Goal: Find specific page/section: Find specific page/section

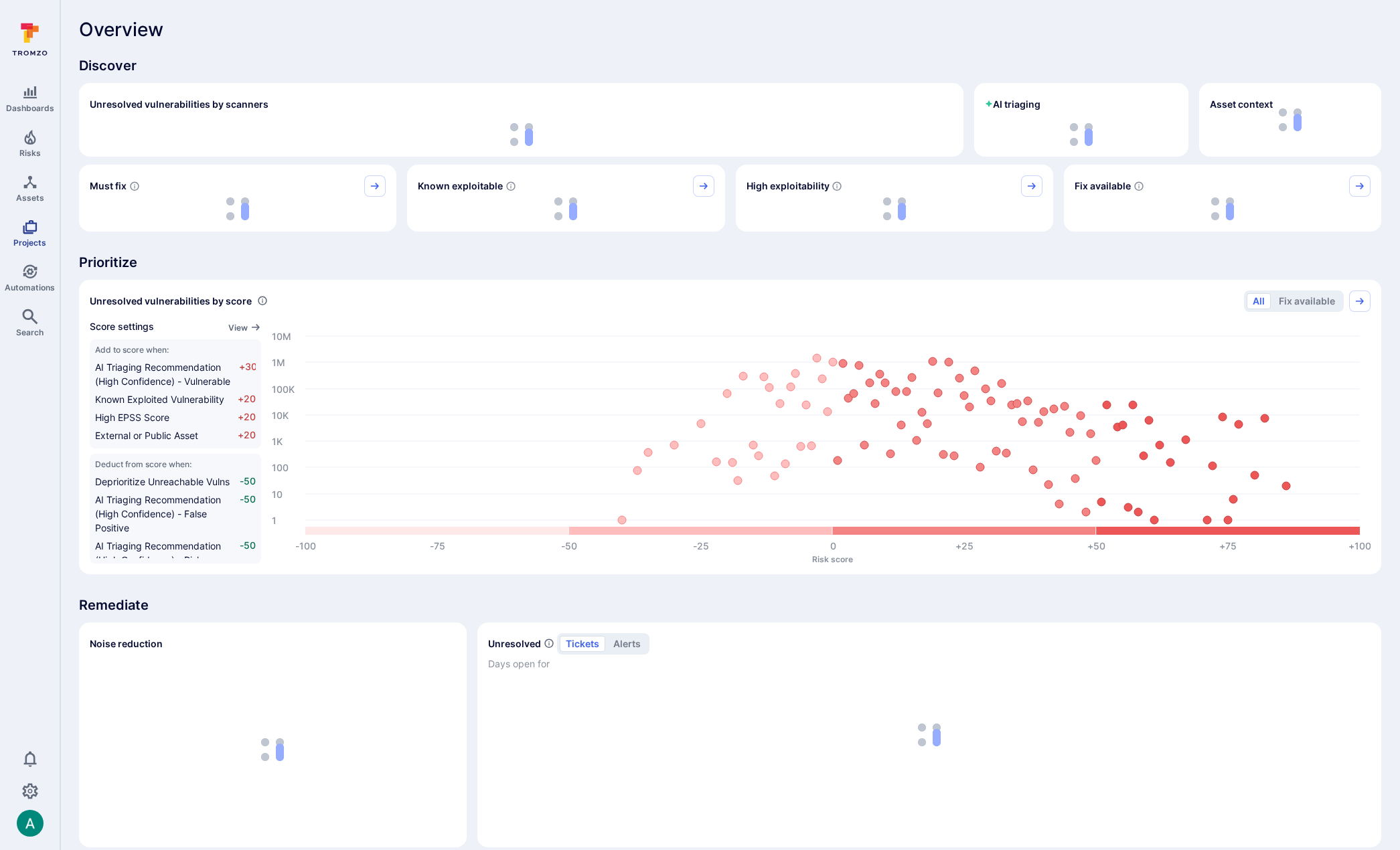
click at [26, 245] on span "Projects" at bounding box center [30, 243] width 33 height 10
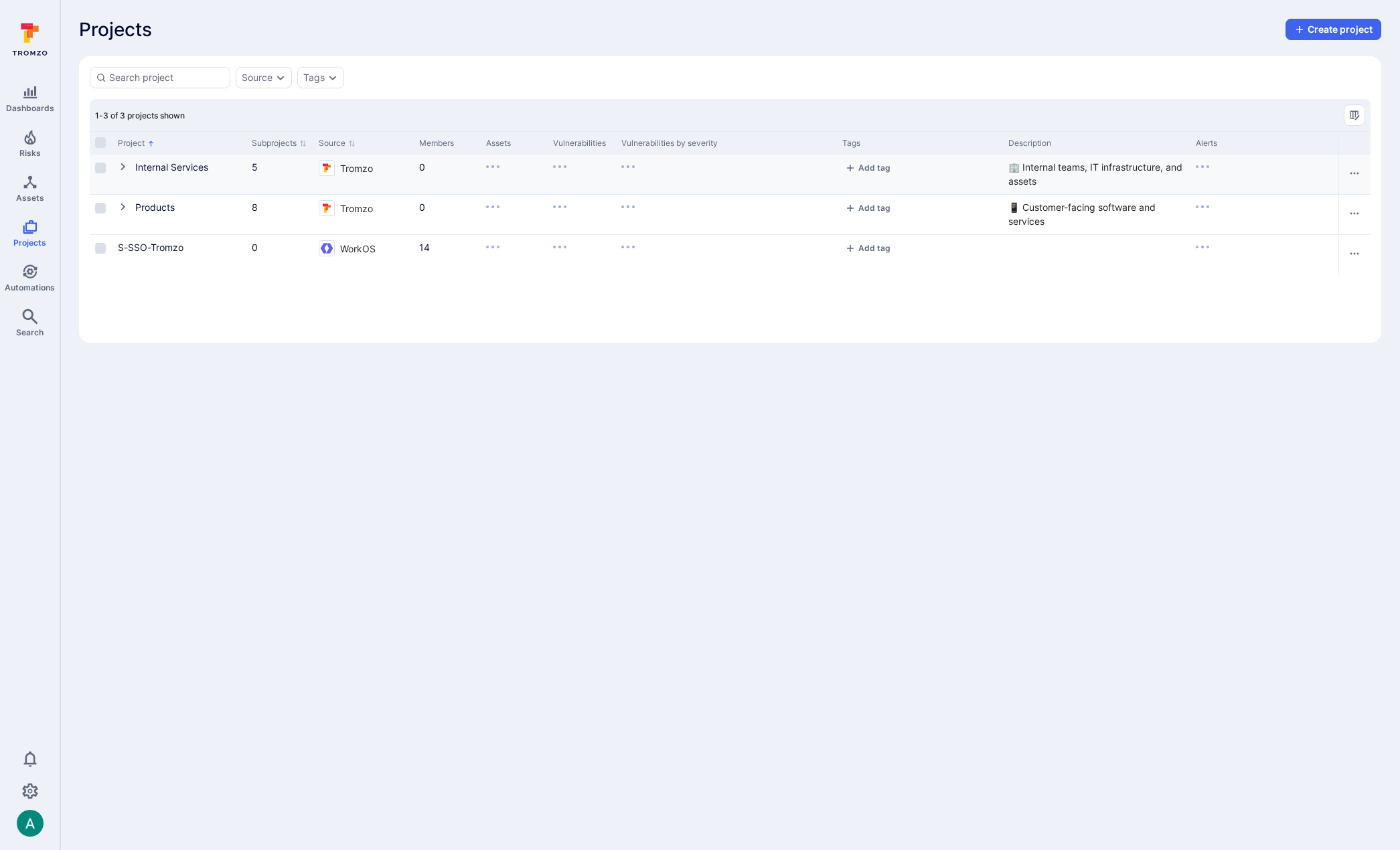
click at [117, 169] on icon "Cell for Project" at bounding box center [123, 166] width 10 height 10
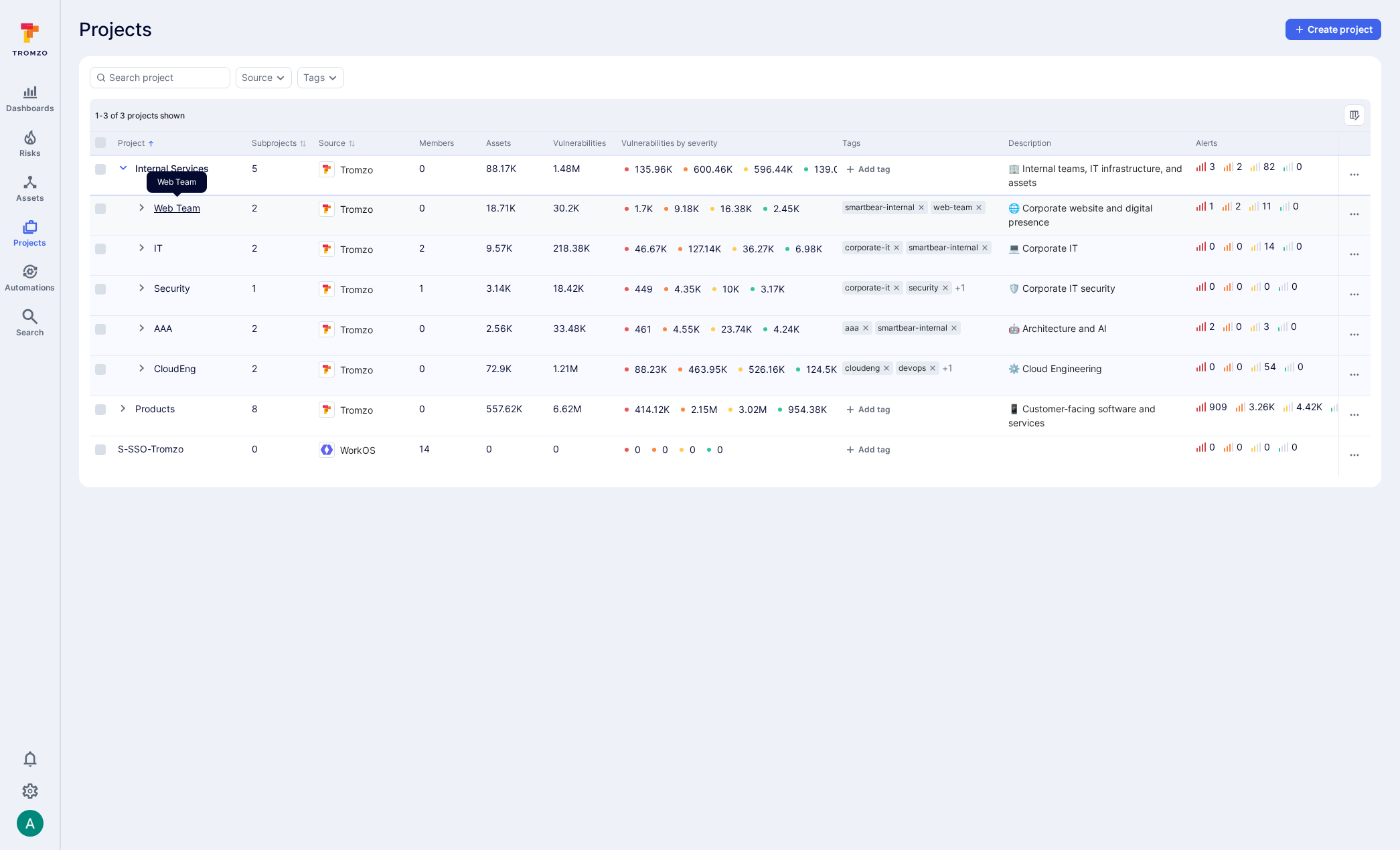
click at [178, 210] on link "Web Team" at bounding box center [177, 207] width 46 height 11
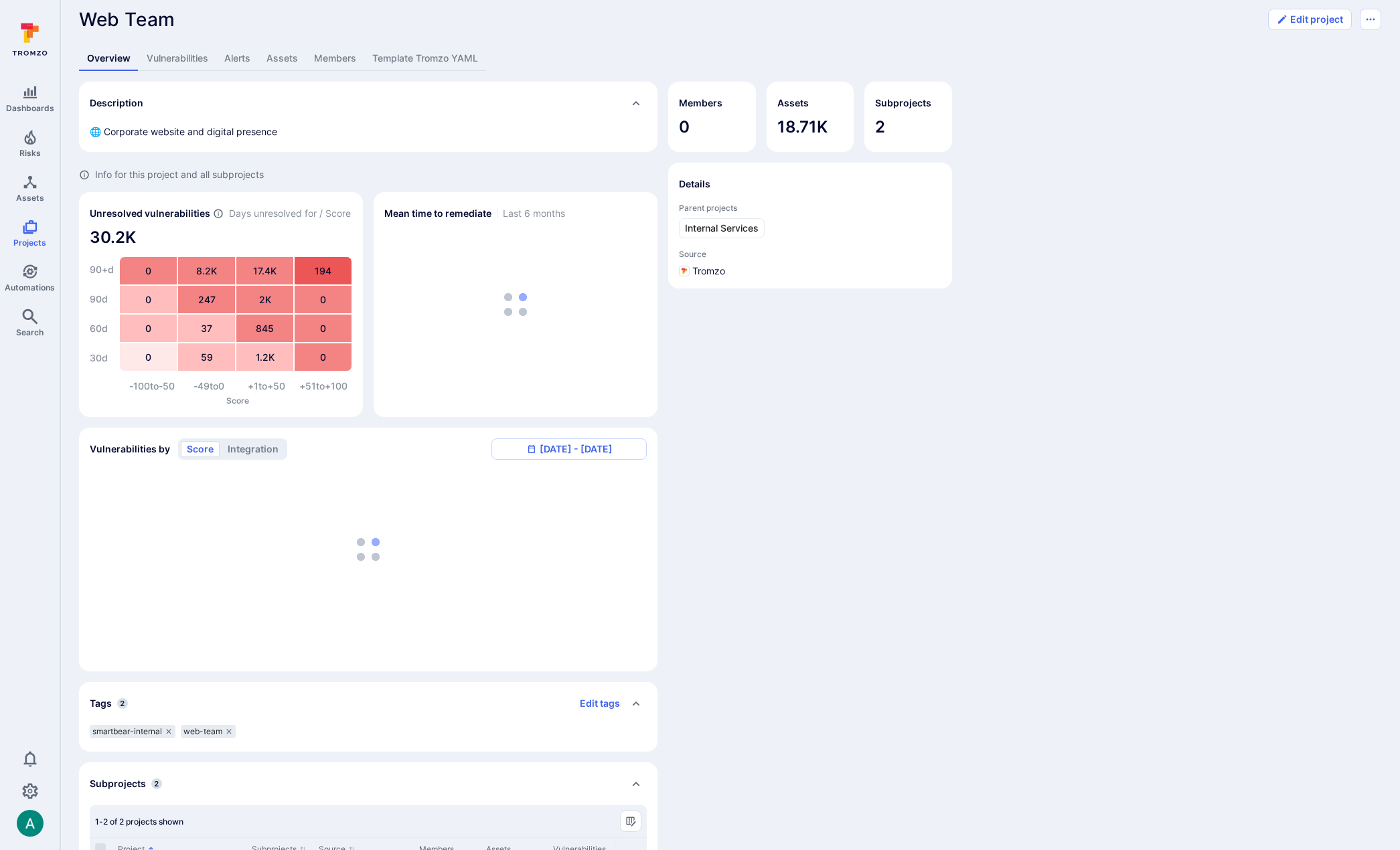
scroll to position [10, 0]
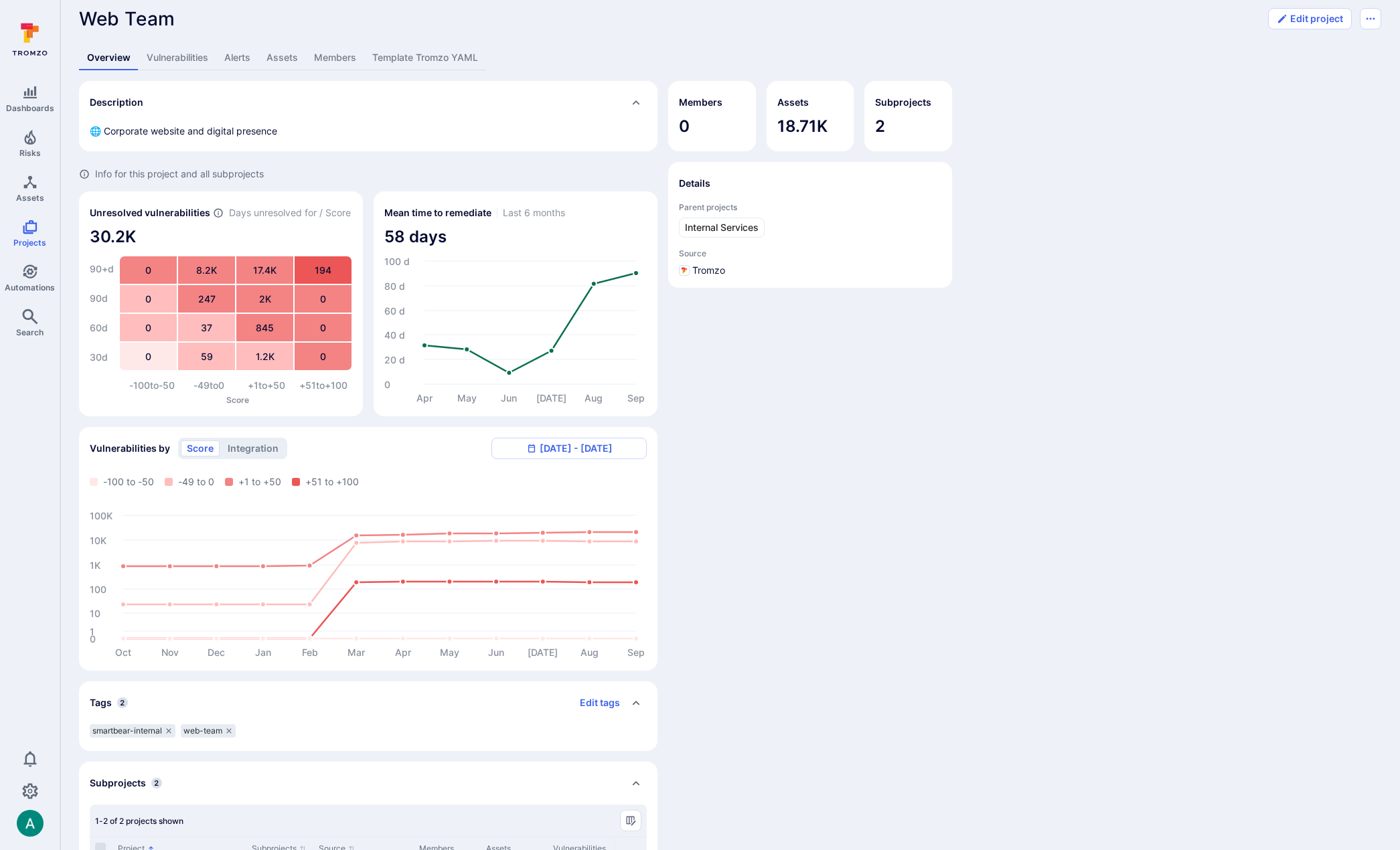
click at [178, 54] on link "Vulnerabilities" at bounding box center [177, 57] width 77 height 24
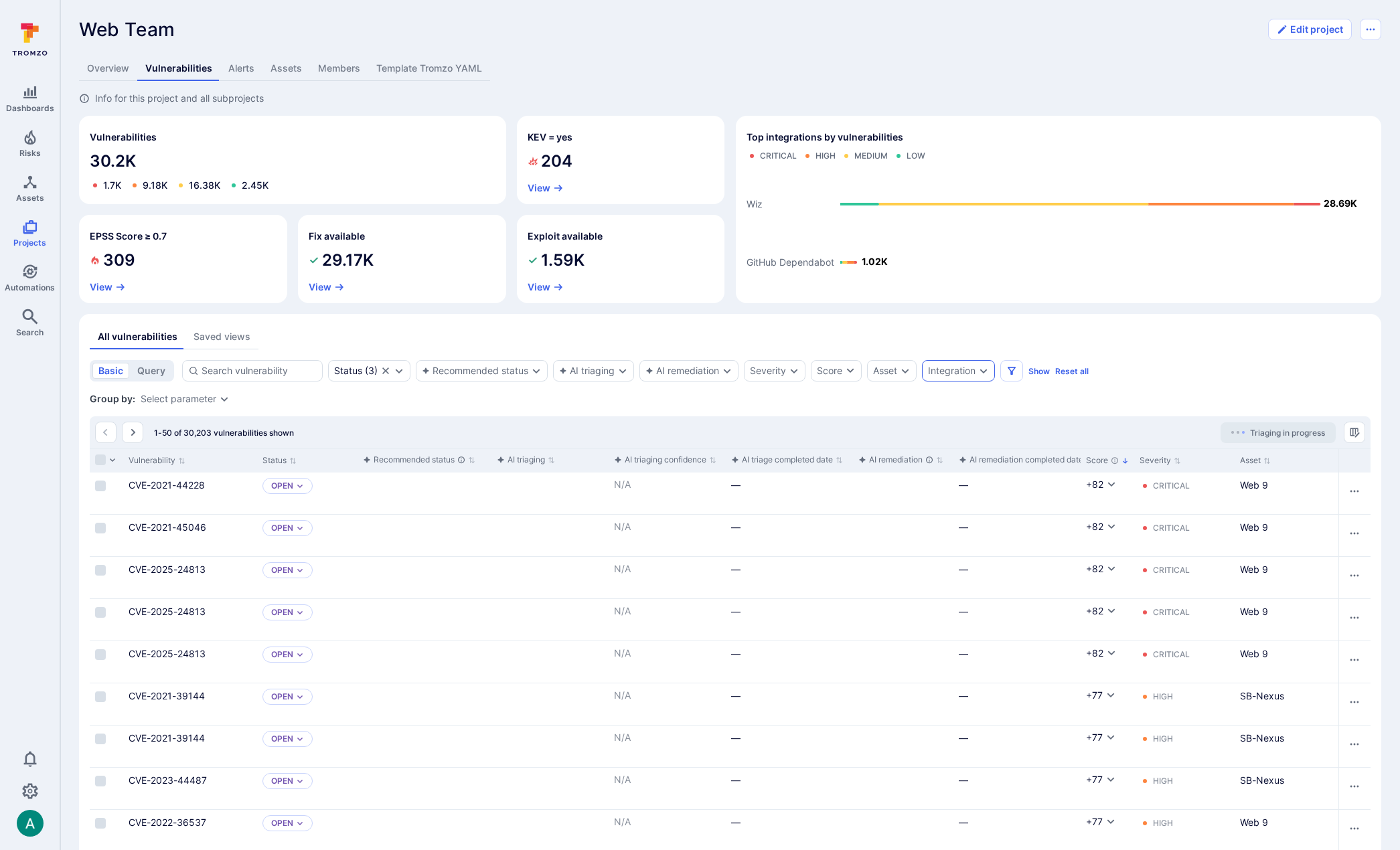
click at [975, 371] on div "Integration" at bounding box center [951, 371] width 48 height 10
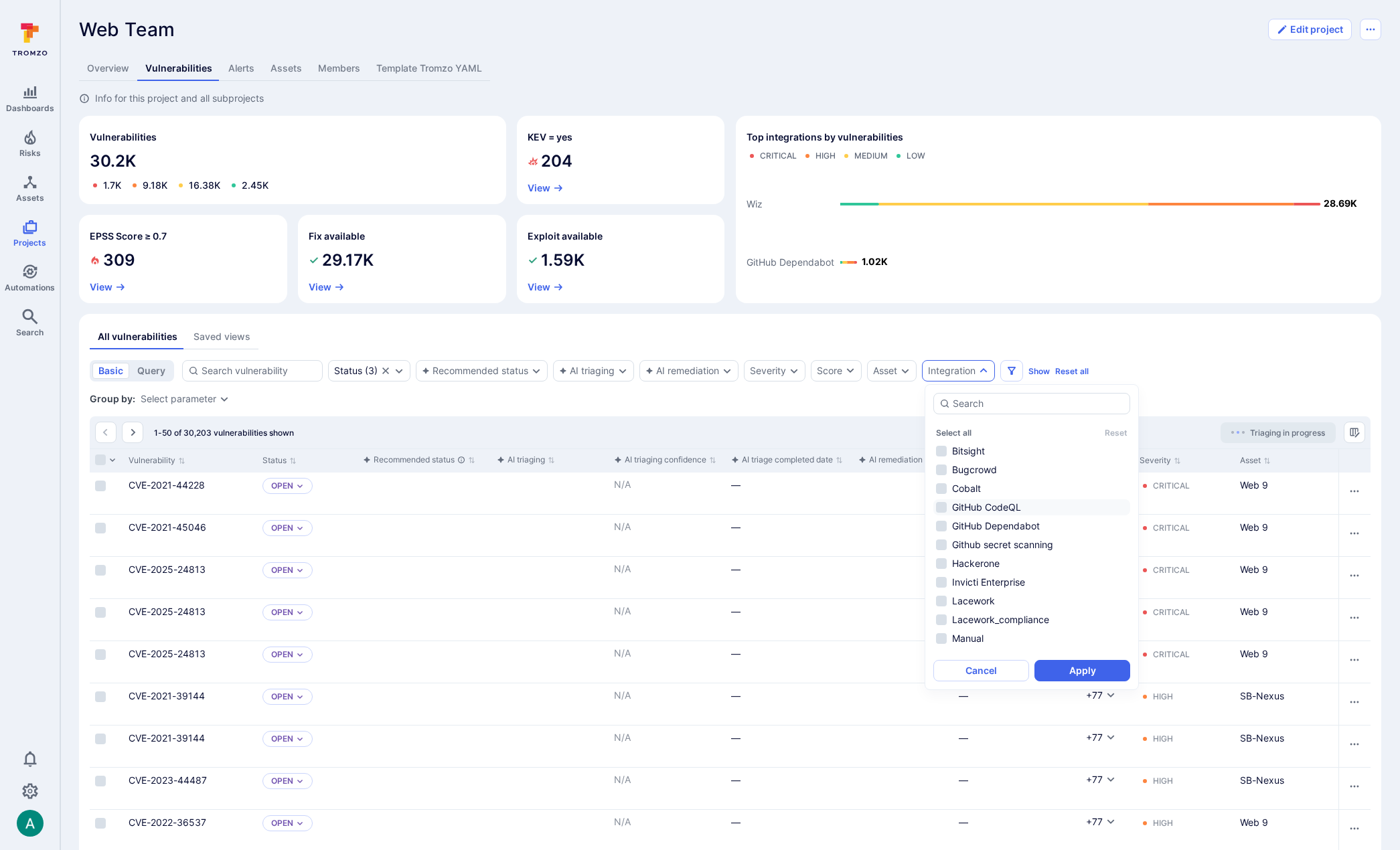
click at [986, 515] on li "GitHub CodeQL" at bounding box center [1032, 507] width 197 height 16
click at [986, 525] on li "GitHub Dependabot" at bounding box center [1032, 526] width 197 height 16
click at [1079, 670] on button "Apply" at bounding box center [1082, 671] width 96 height 22
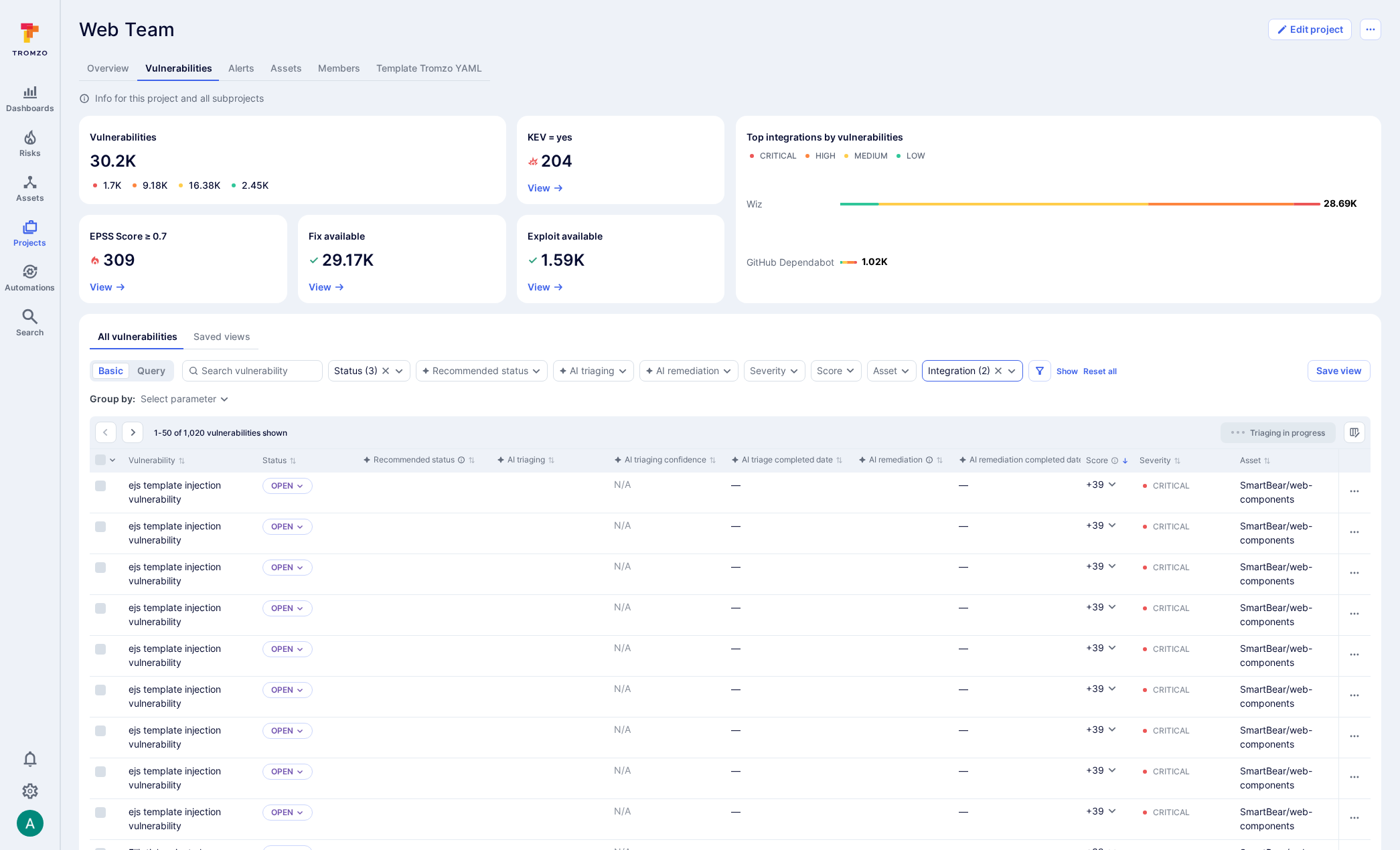
click at [986, 376] on div "Integration ( 2 )" at bounding box center [959, 371] width 63 height 10
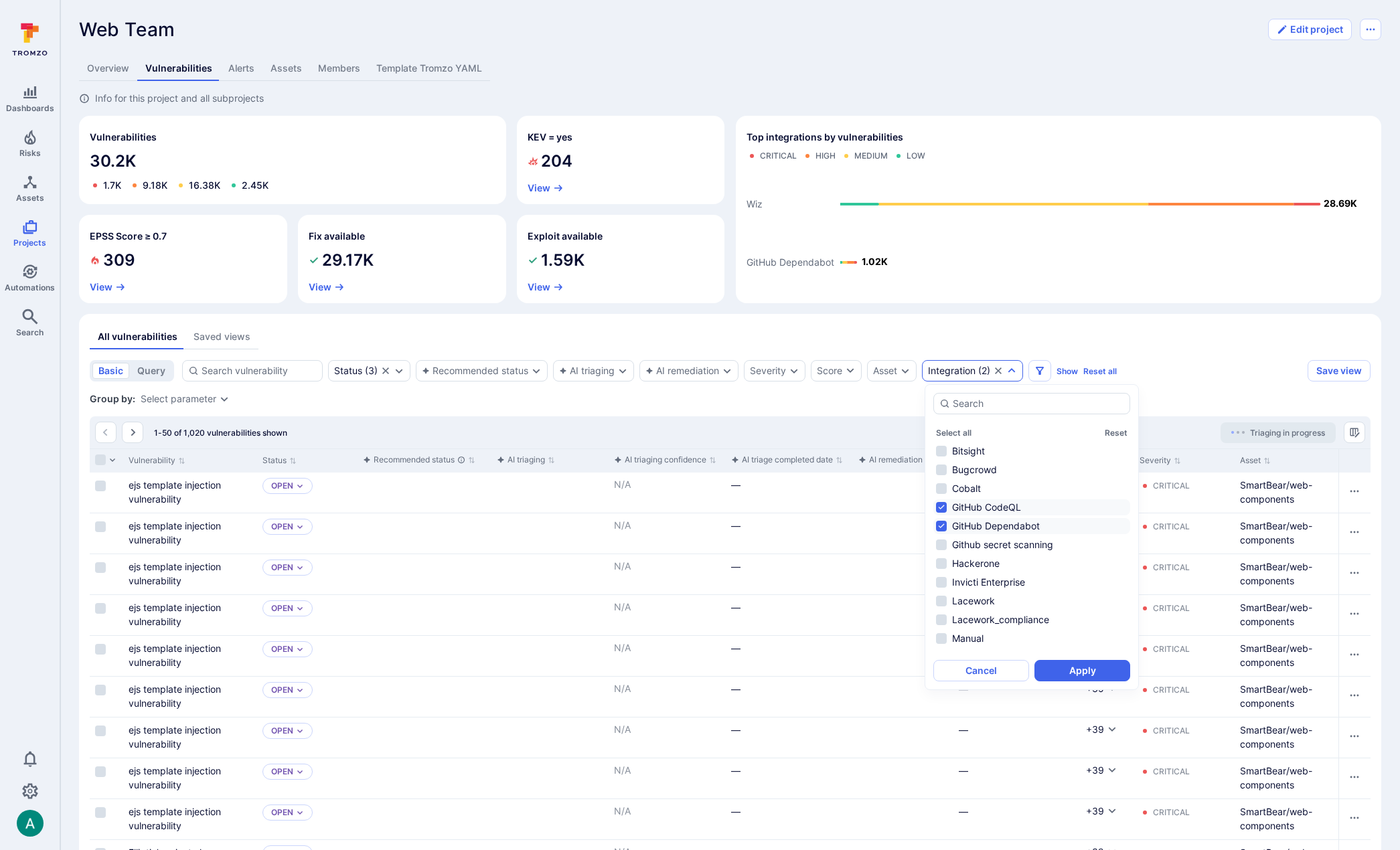
click at [995, 506] on li "GitHub CodeQL" at bounding box center [1032, 507] width 197 height 16
click at [994, 524] on li "GitHub Dependabot" at bounding box center [1032, 526] width 197 height 16
click at [1001, 605] on li "Lacework" at bounding box center [1032, 601] width 197 height 16
click at [1075, 675] on button "Apply" at bounding box center [1082, 671] width 96 height 22
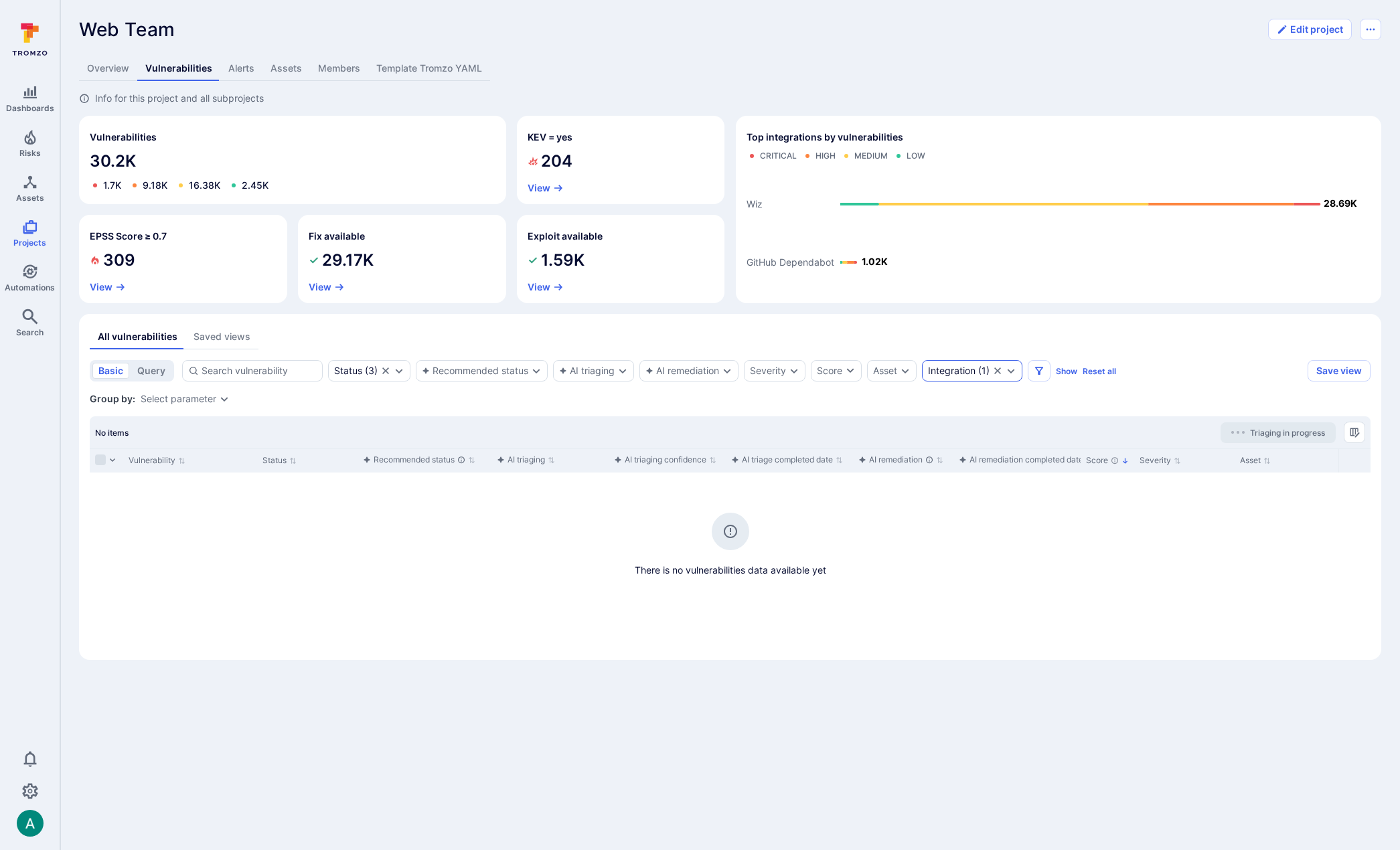
click at [957, 372] on div "Integration" at bounding box center [951, 371] width 48 height 10
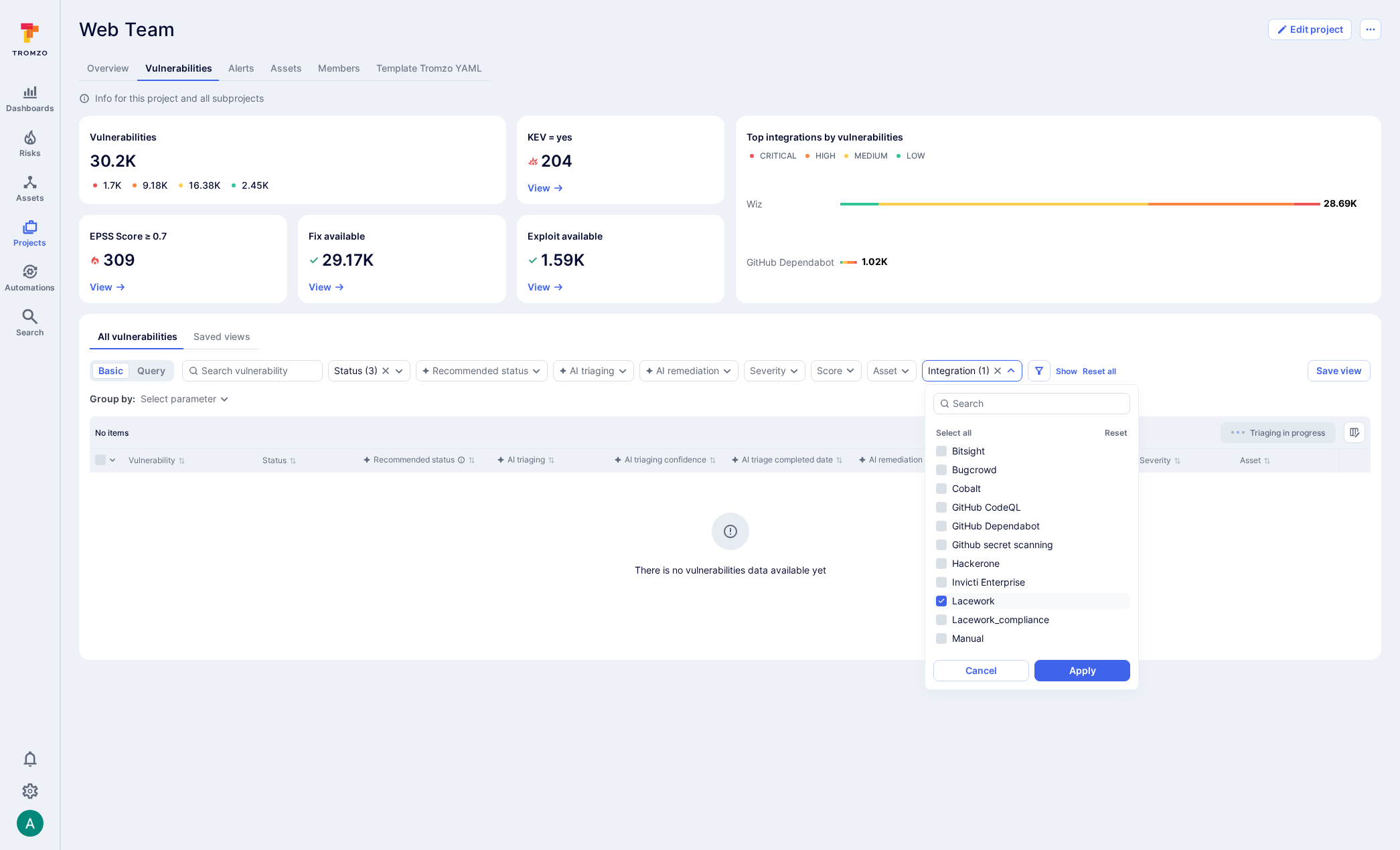
click at [988, 599] on li "Lacework" at bounding box center [1032, 601] width 197 height 16
click at [999, 636] on li "Wiz" at bounding box center [1032, 644] width 197 height 16
click at [1068, 678] on button "Apply" at bounding box center [1082, 671] width 96 height 22
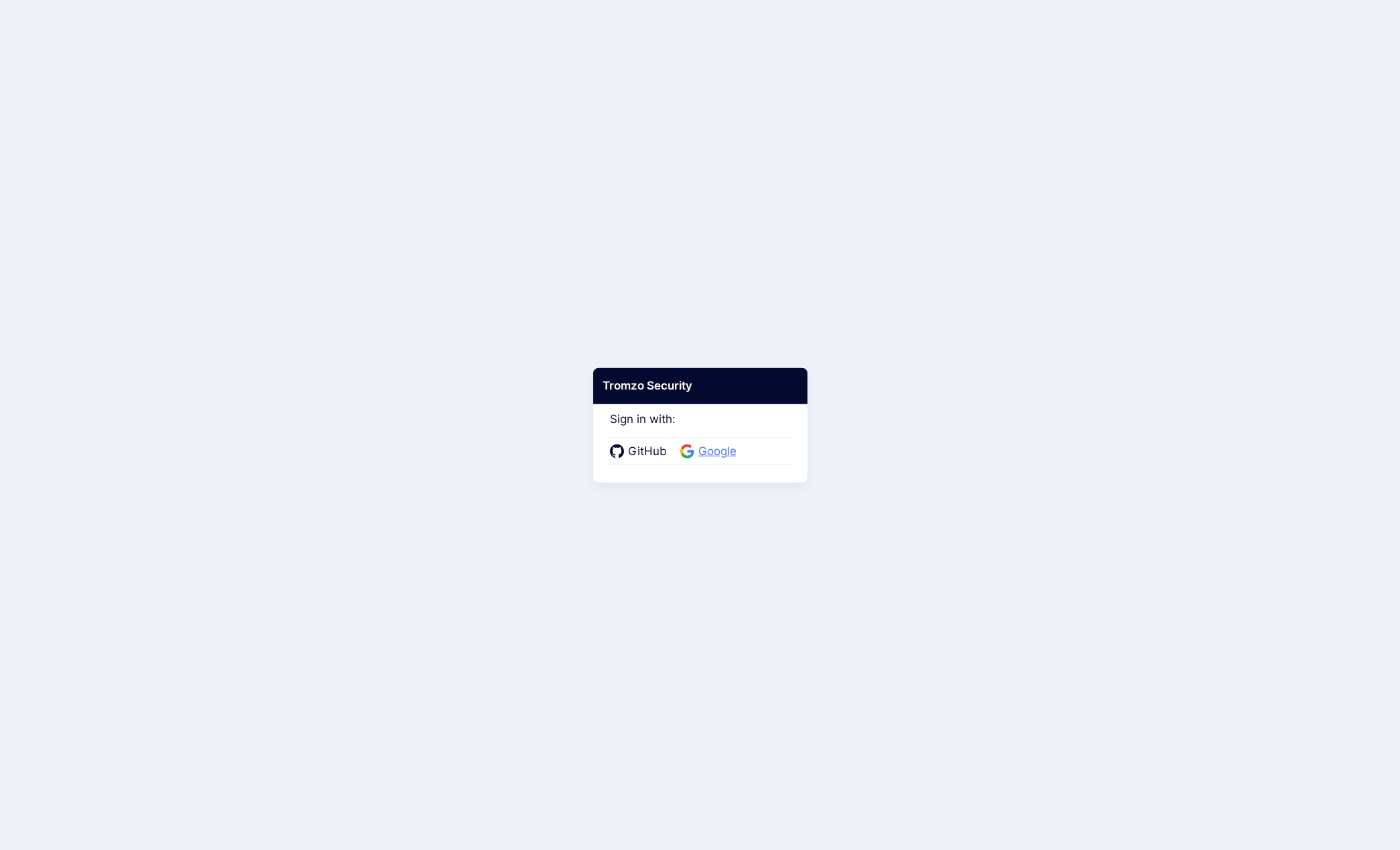
click at [709, 452] on span "Google" at bounding box center [717, 452] width 46 height 17
